Goal: Task Accomplishment & Management: Manage account settings

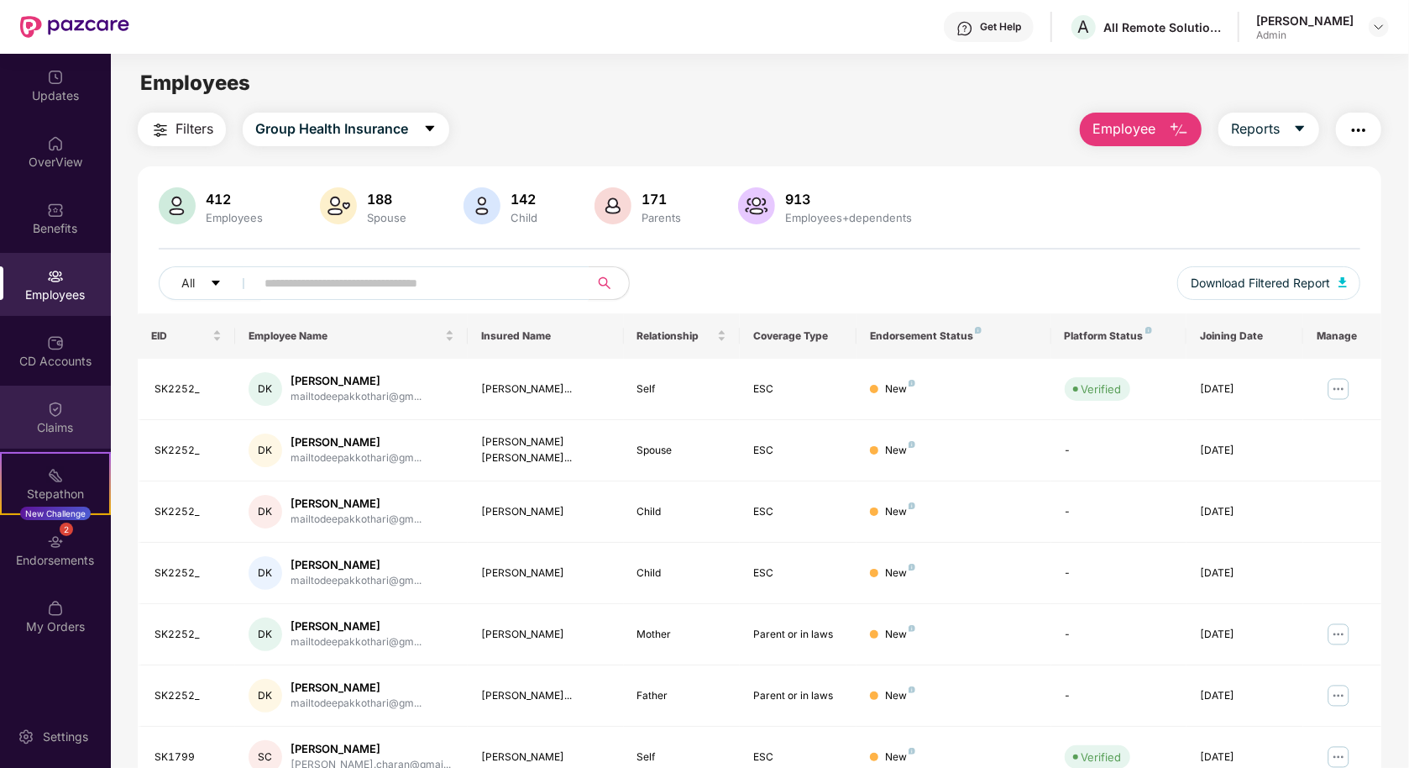
click at [59, 417] on div "Claims" at bounding box center [55, 416] width 111 height 63
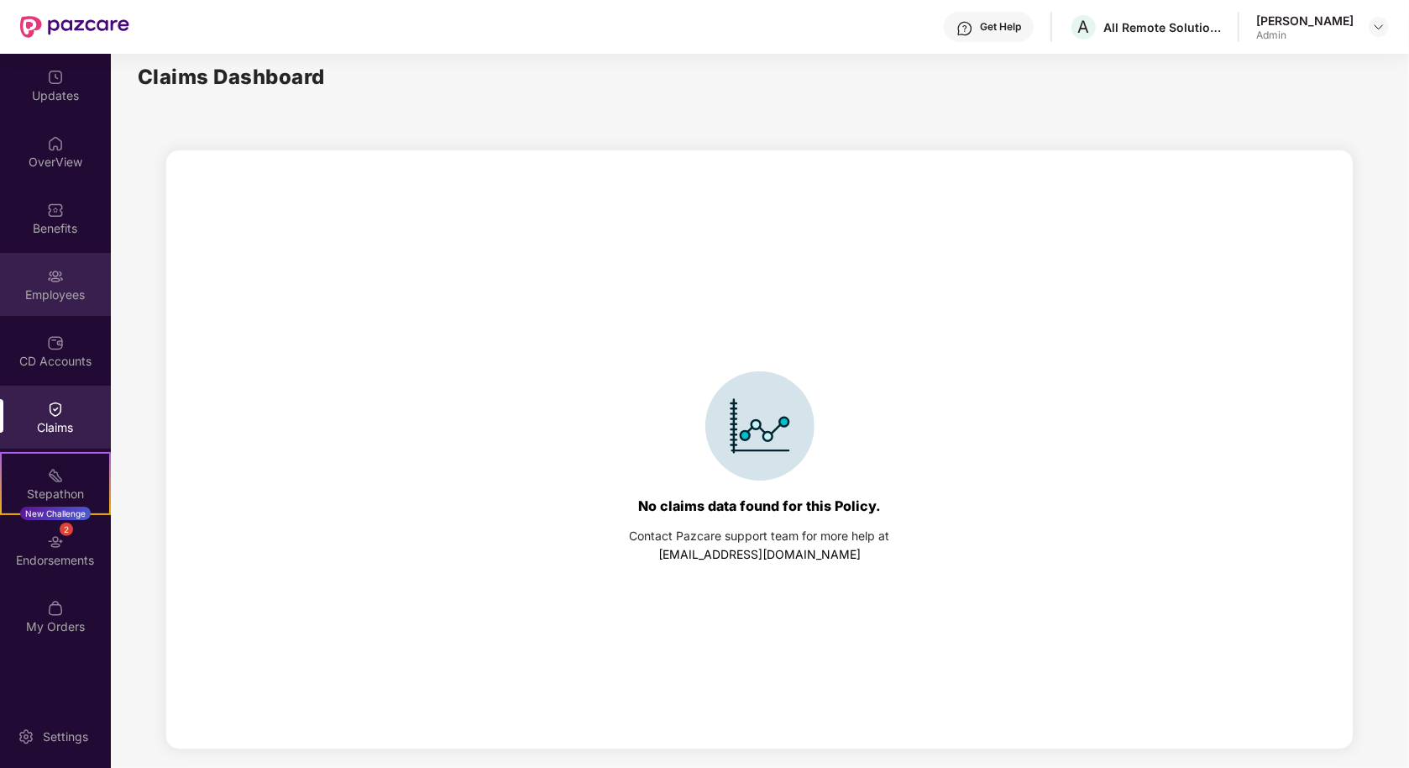
click at [42, 275] on div "Employees" at bounding box center [55, 284] width 111 height 63
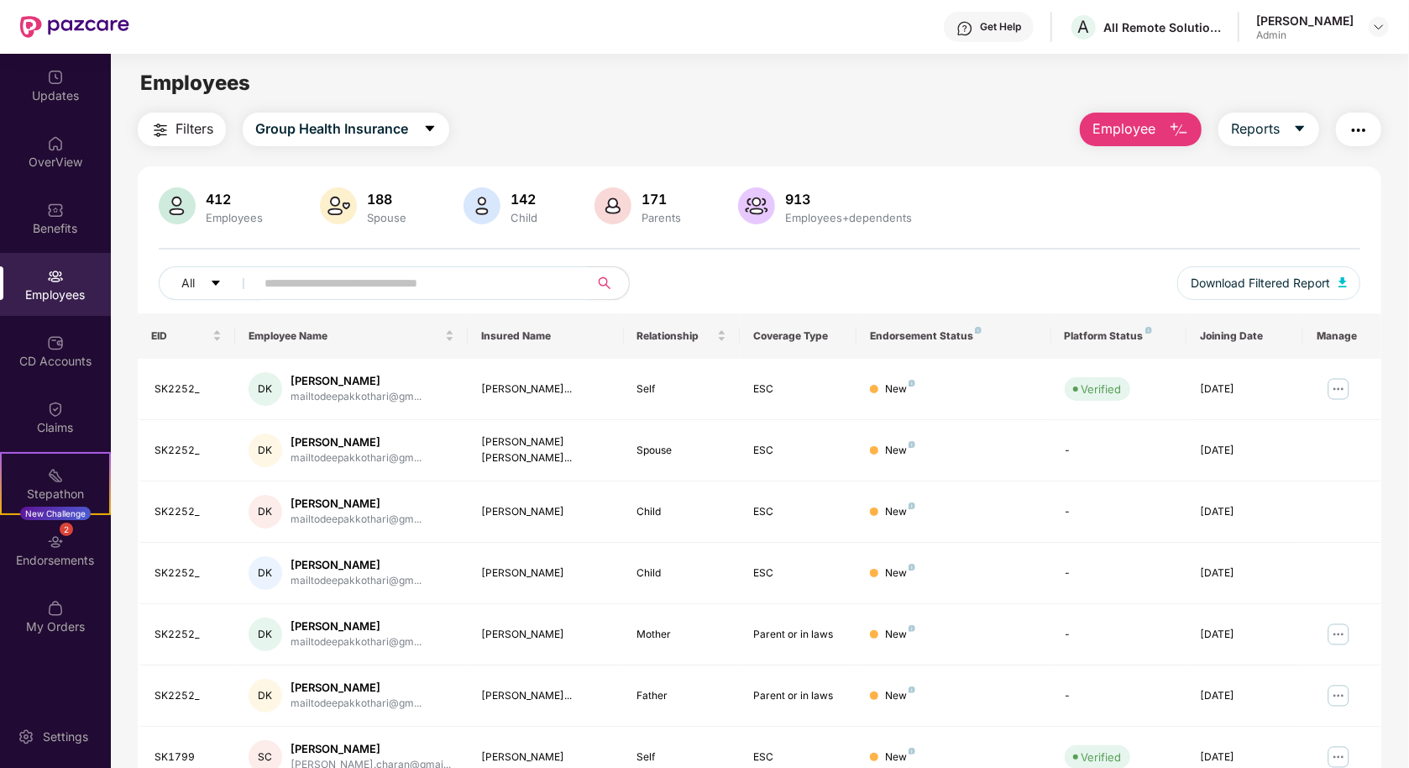
click at [369, 273] on input "text" at bounding box center [415, 282] width 301 height 25
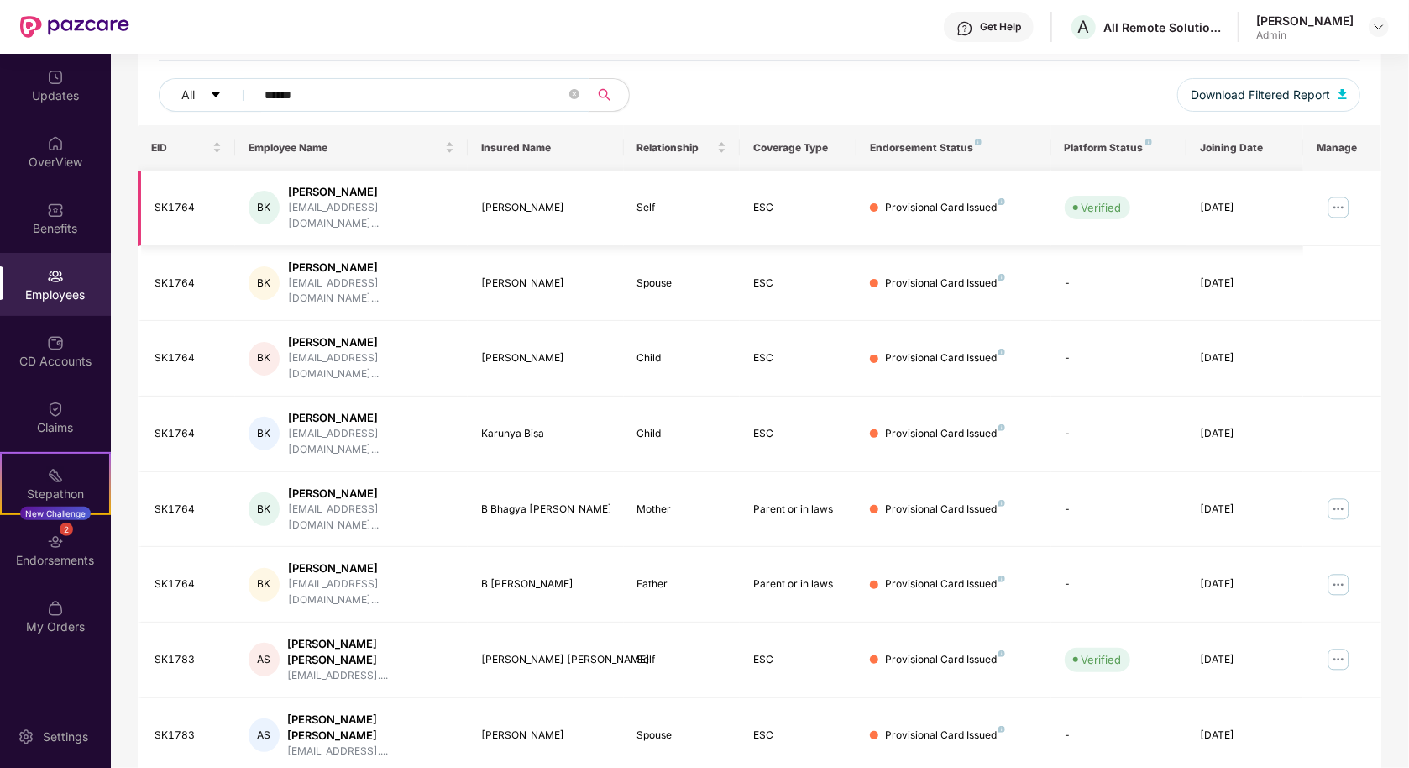
scroll to position [190, 0]
type input "******"
click at [1322, 205] on td at bounding box center [1342, 207] width 78 height 76
click at [1331, 203] on img at bounding box center [1338, 205] width 27 height 27
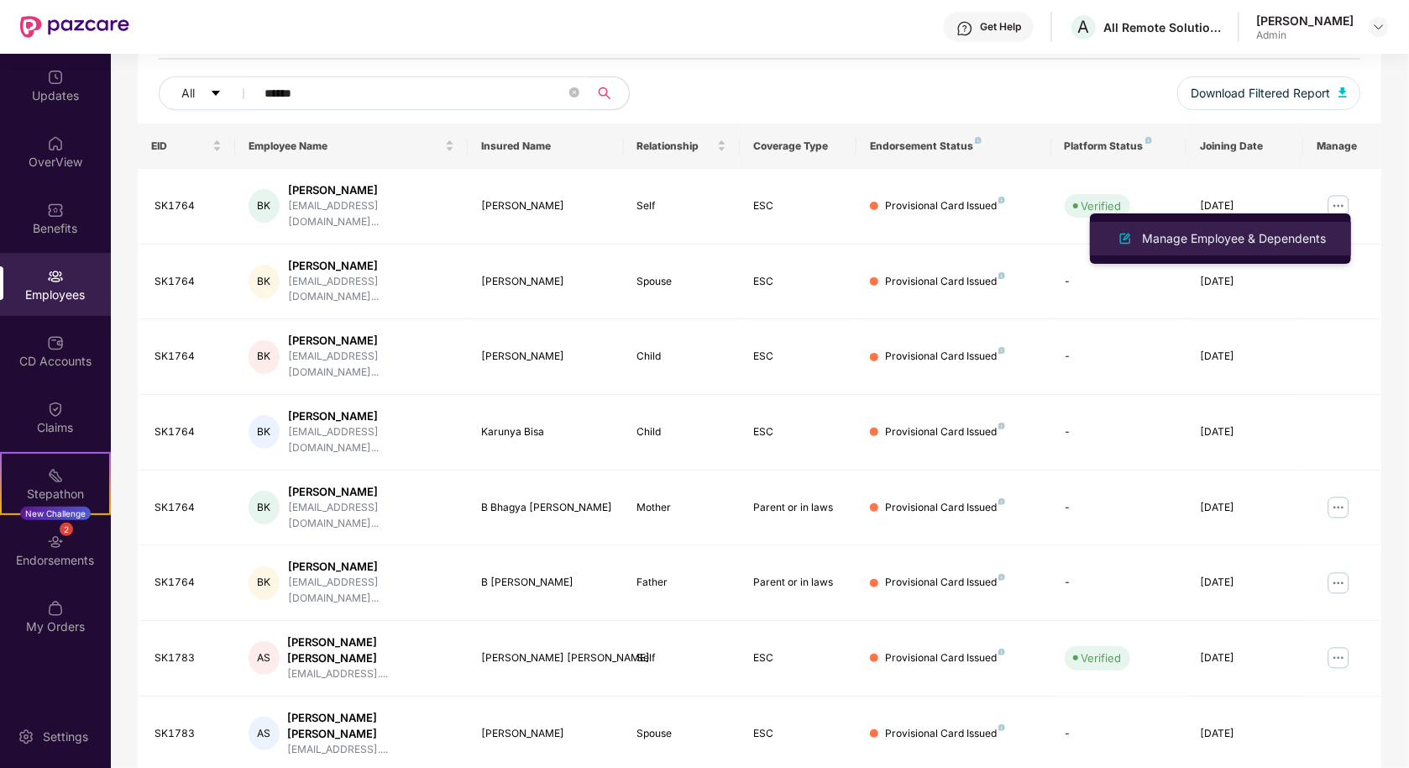
click at [1266, 227] on li "Manage Employee & Dependents" at bounding box center [1220, 239] width 261 height 34
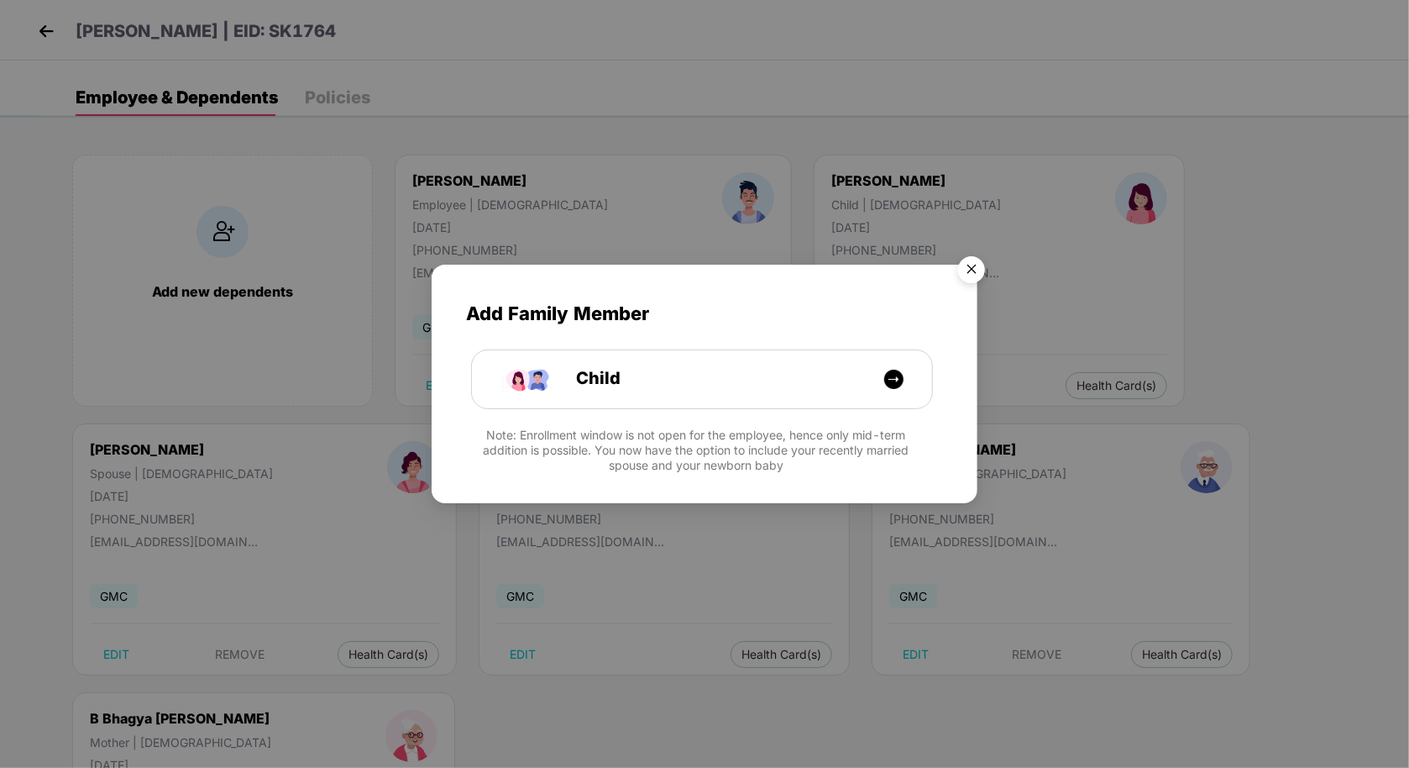
click at [978, 270] on img "Close" at bounding box center [971, 272] width 47 height 47
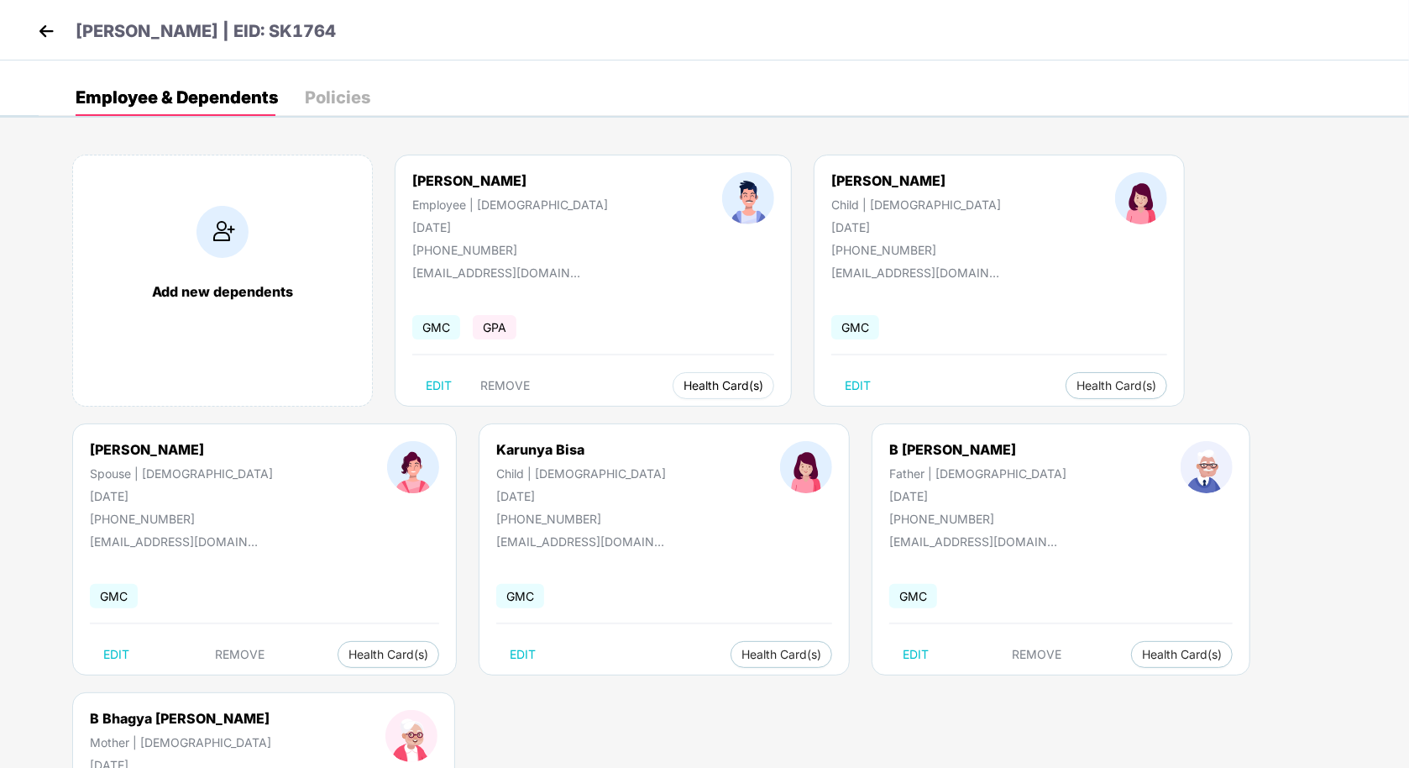
click at [673, 377] on button "Health Card(s)" at bounding box center [724, 385] width 102 height 27
click at [668, 421] on span "Health Insurance(ESC)" at bounding box center [682, 417] width 147 height 18
click at [45, 27] on img at bounding box center [46, 30] width 25 height 25
